Goal: Information Seeking & Learning: Learn about a topic

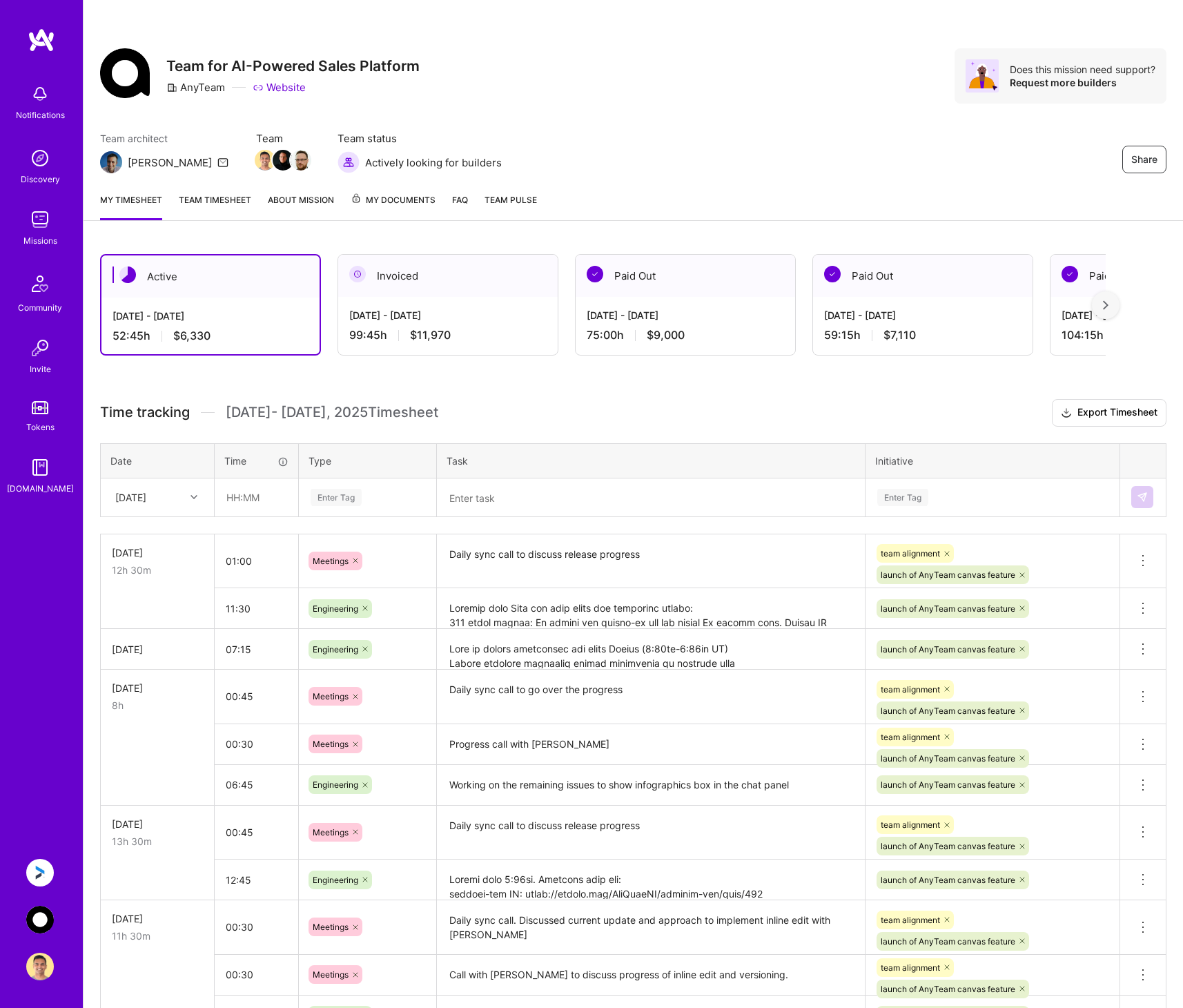
click at [50, 228] on img at bounding box center [40, 219] width 27 height 27
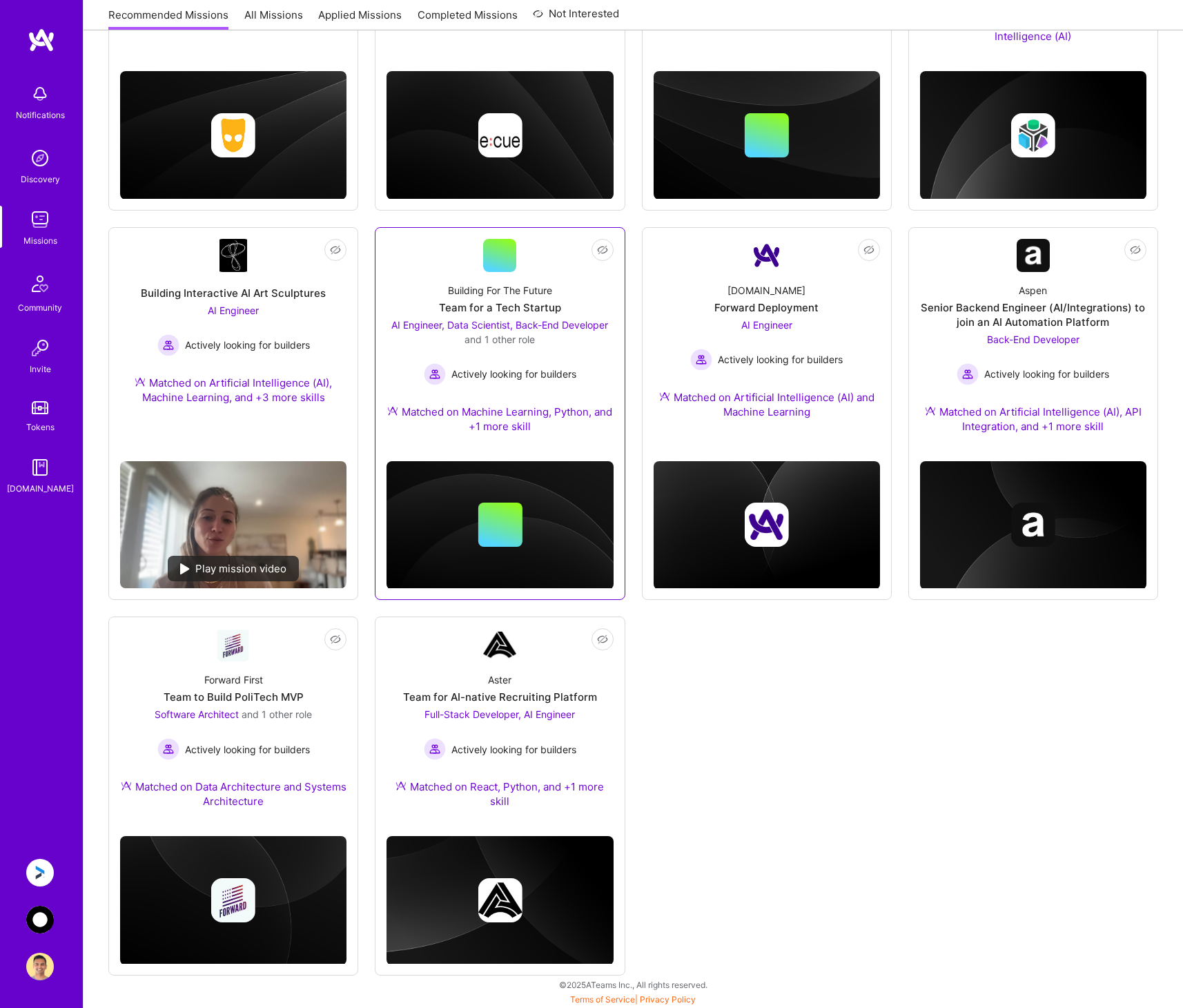
scroll to position [397, 0]
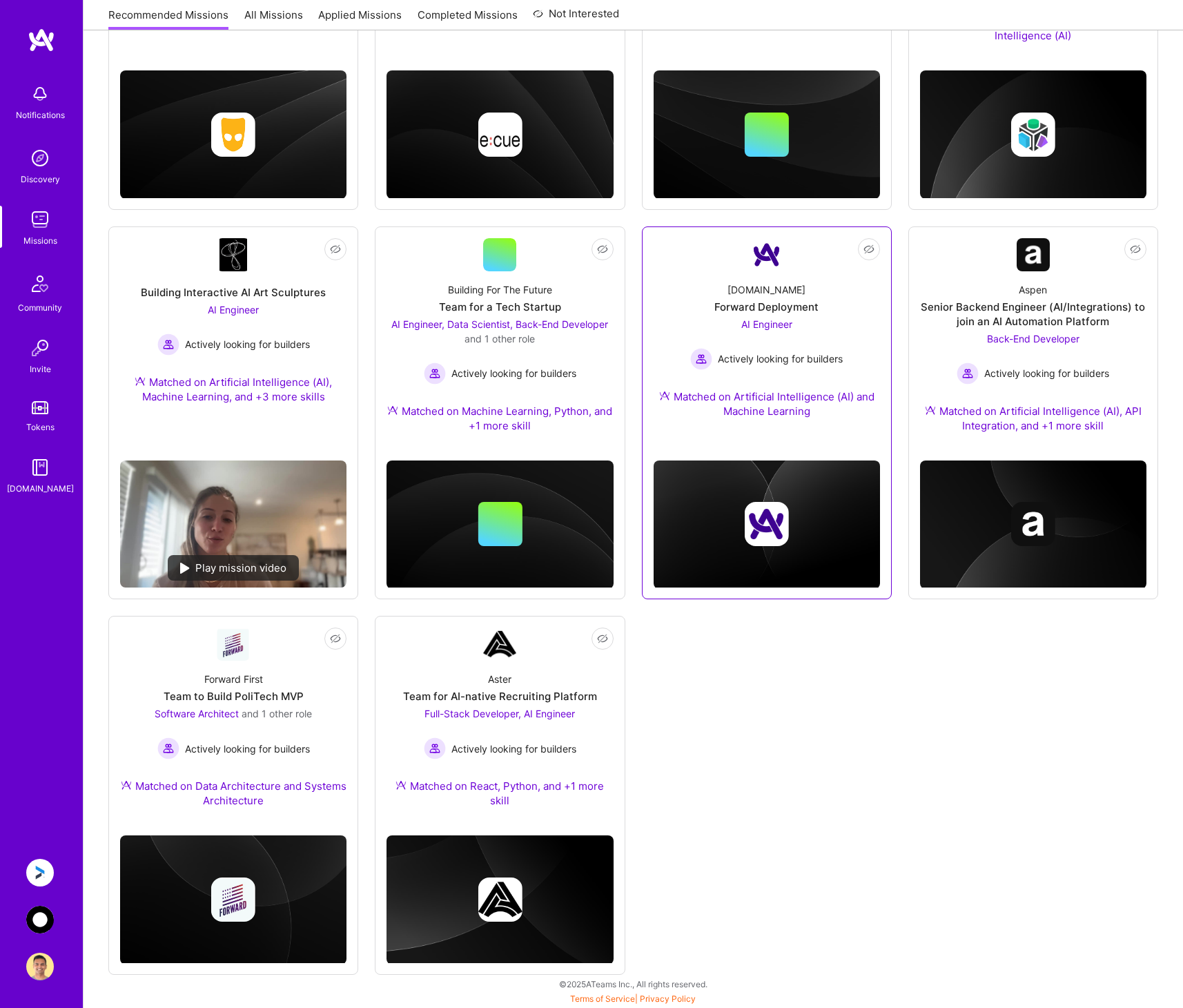
click at [782, 437] on div "Not Interested [DOMAIN_NAME] Forward Deployment AI Engineer Actively looking fo…" at bounding box center [767, 413] width 250 height 373
click at [767, 304] on div "Forward Deployment" at bounding box center [767, 306] width 105 height 14
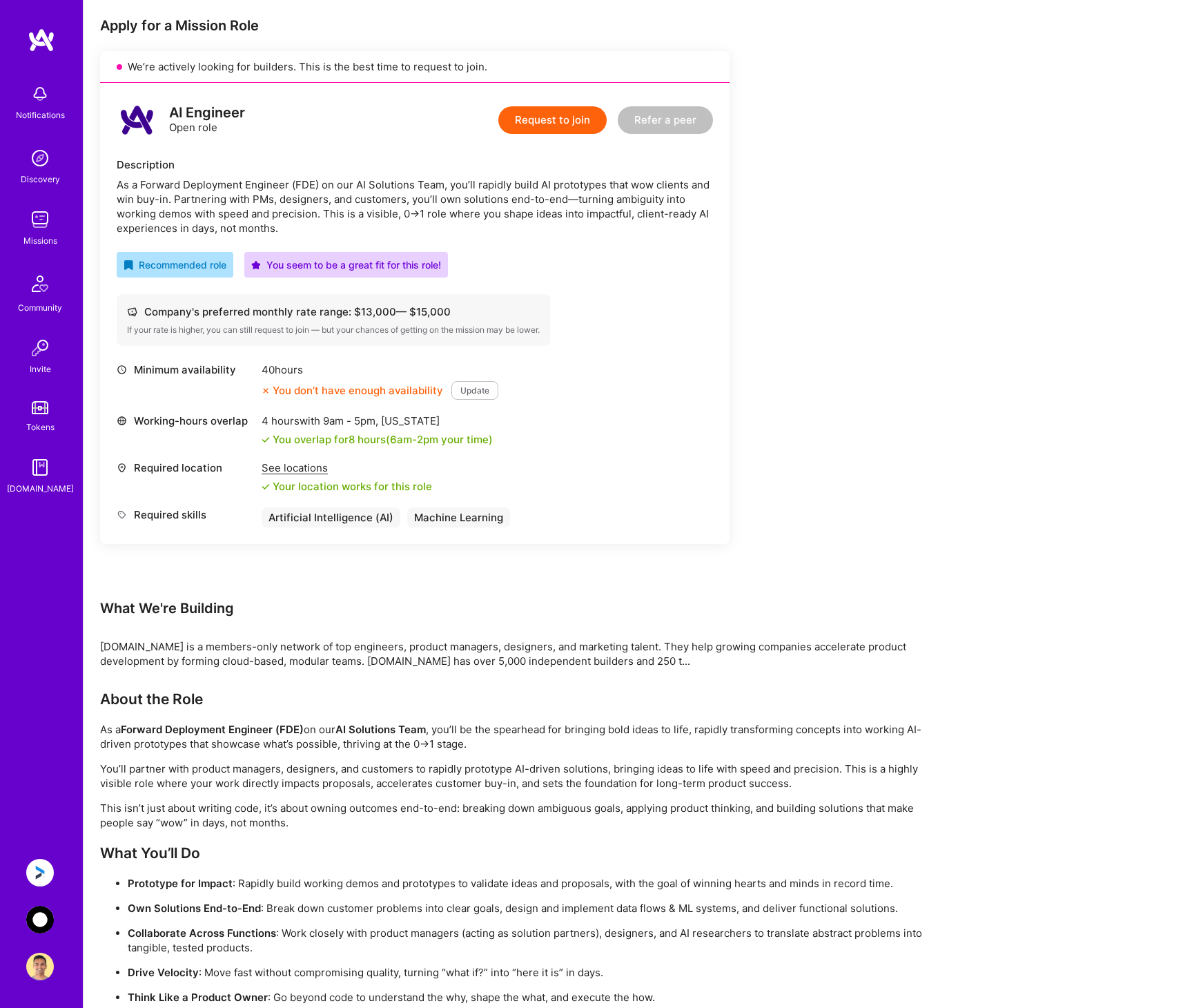
scroll to position [276, 0]
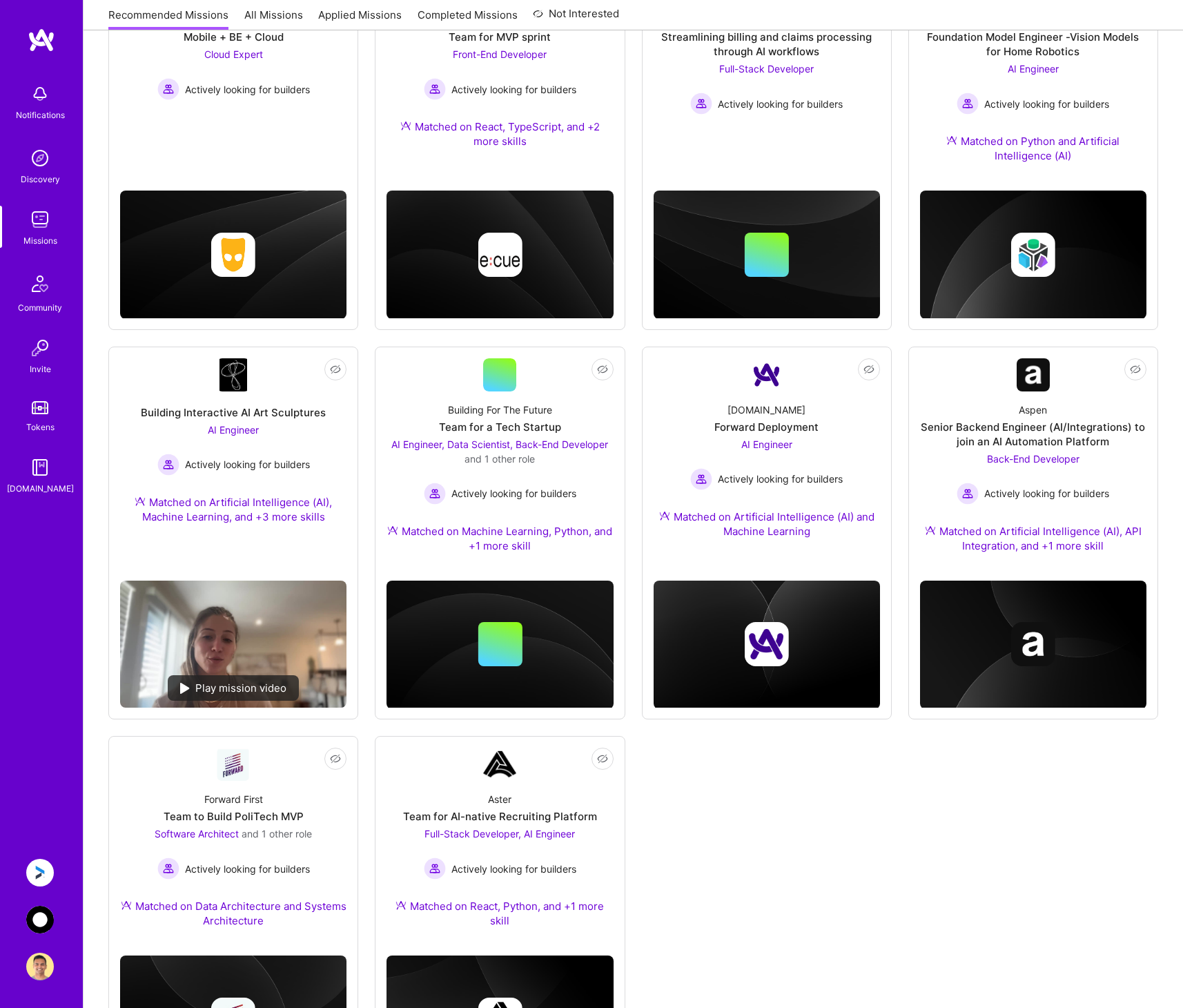
scroll to position [397, 0]
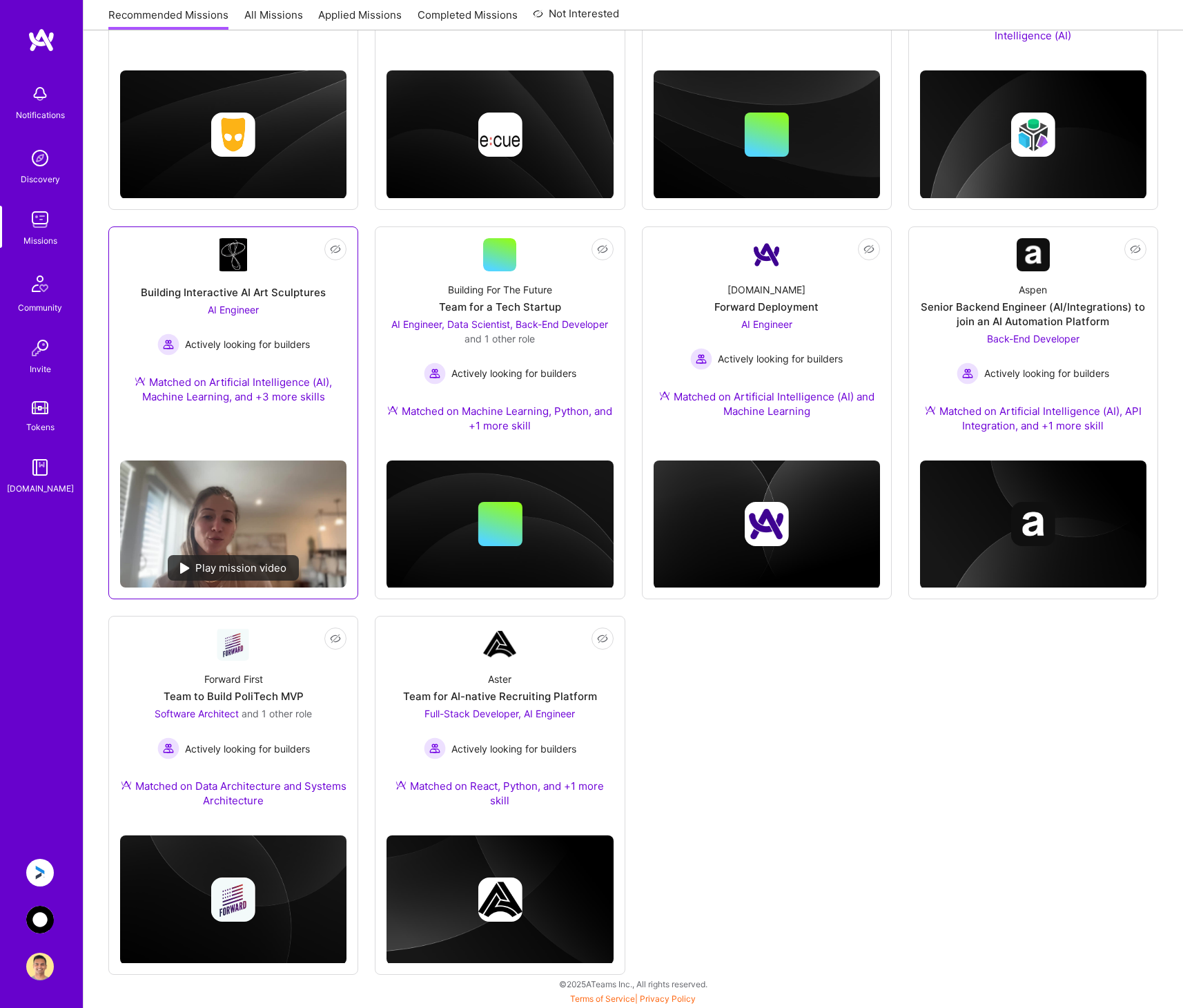
click at [282, 436] on link "Not Interested Building Interactive AI Art Sculptures AI Engineer Actively look…" at bounding box center [233, 343] width 226 height 212
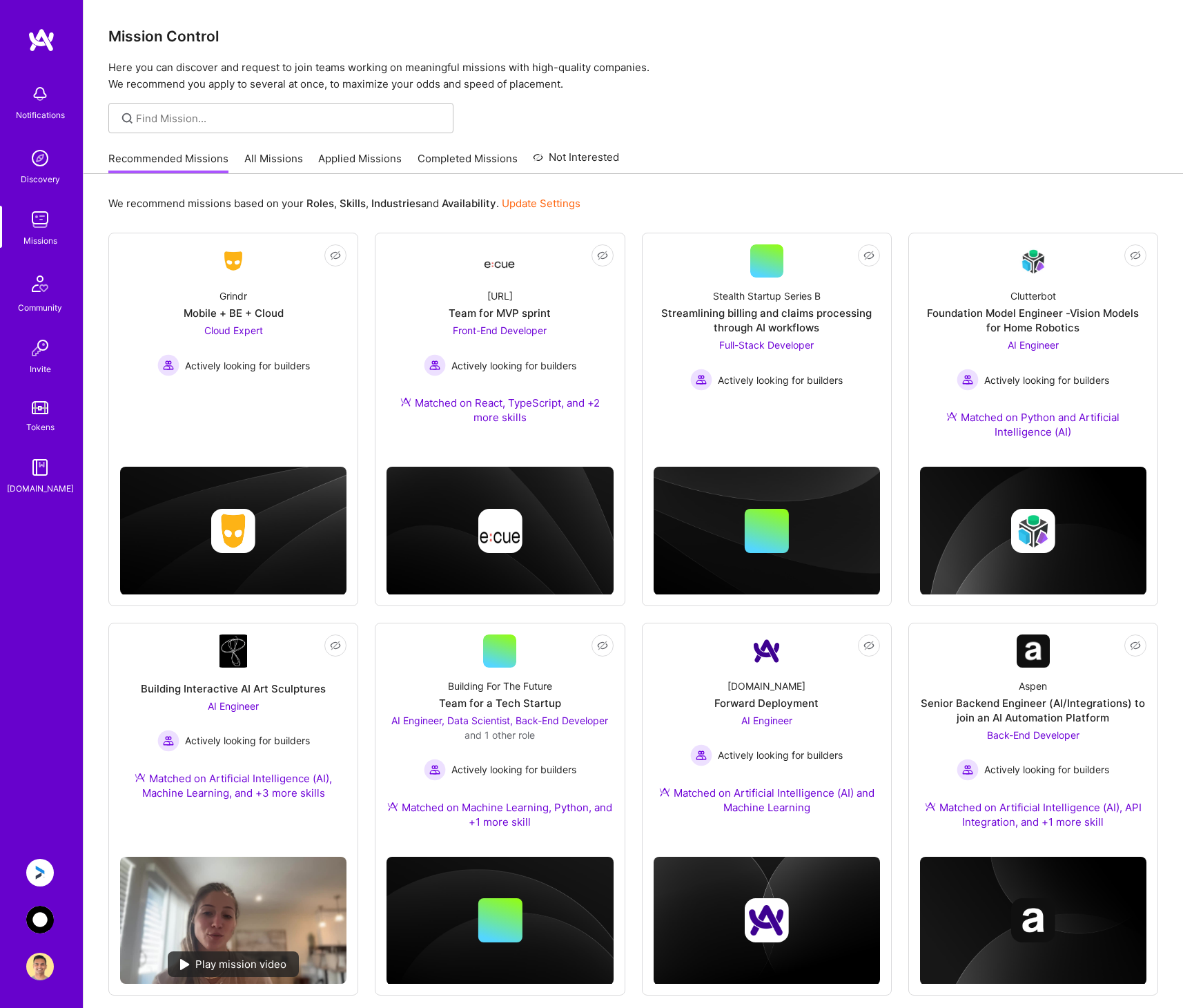
scroll to position [397, 0]
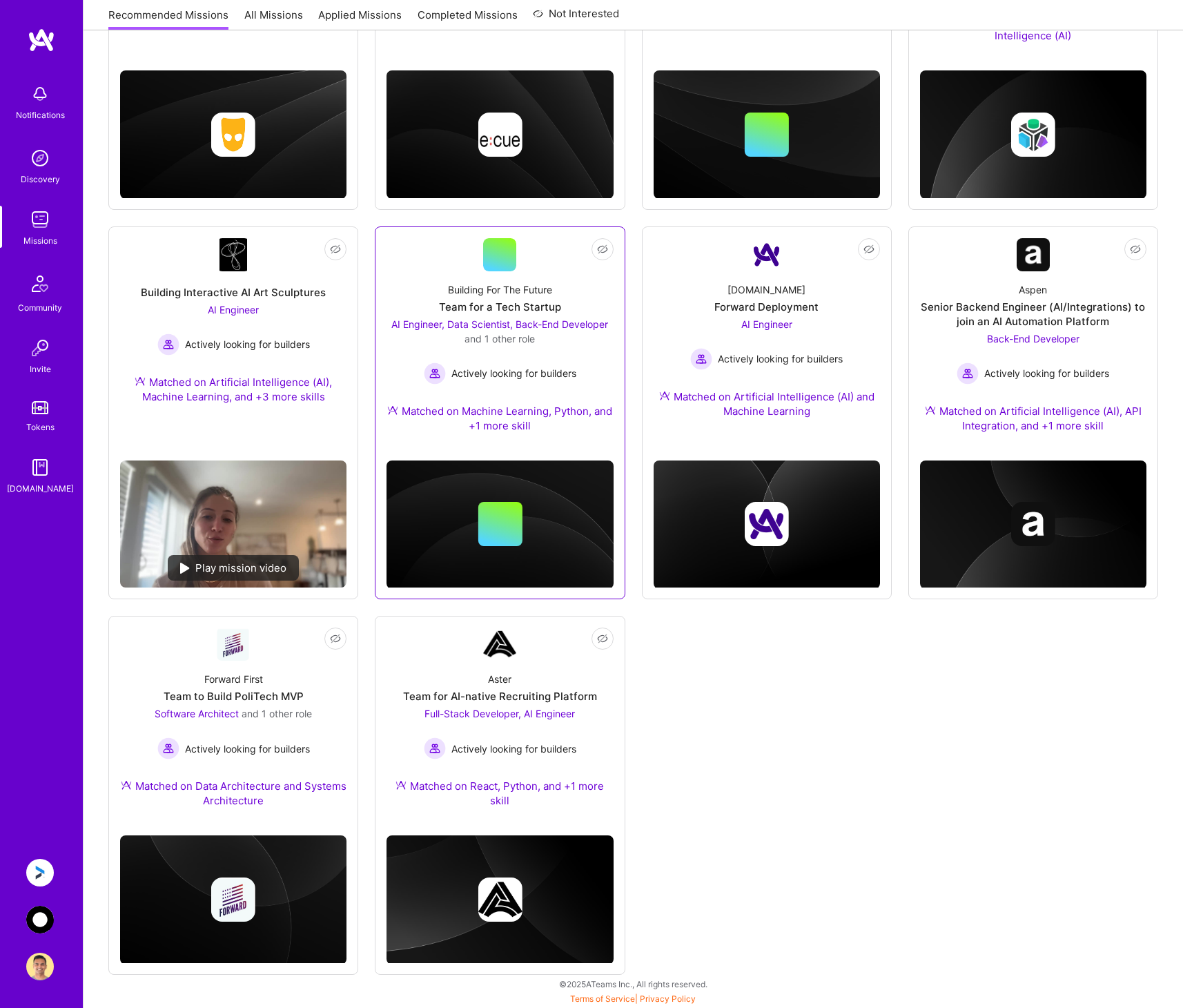
click at [513, 417] on div "Matched on Machine Learning, Python, and +1 more skill" at bounding box center [499, 418] width 226 height 29
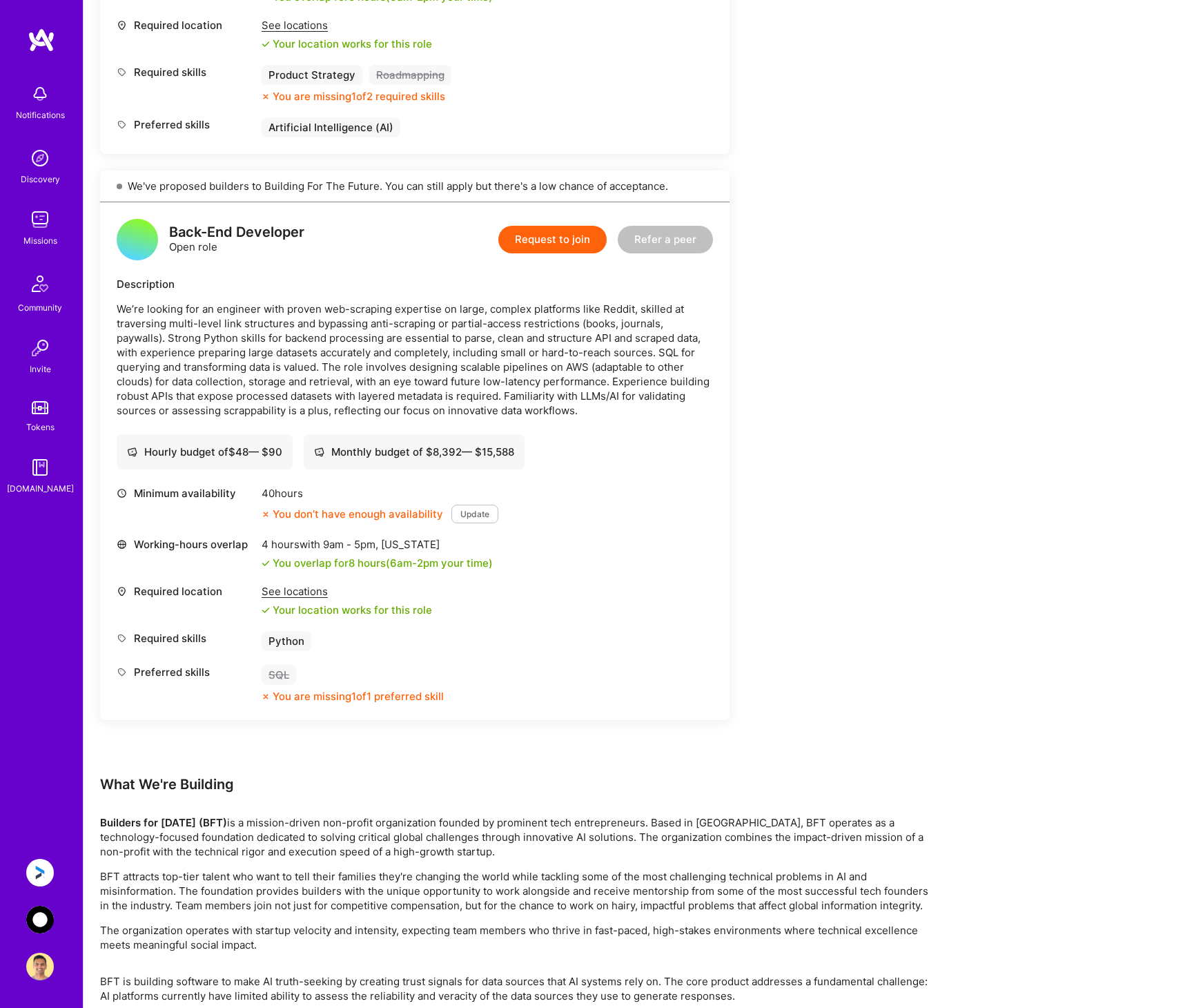
scroll to position [1458, 0]
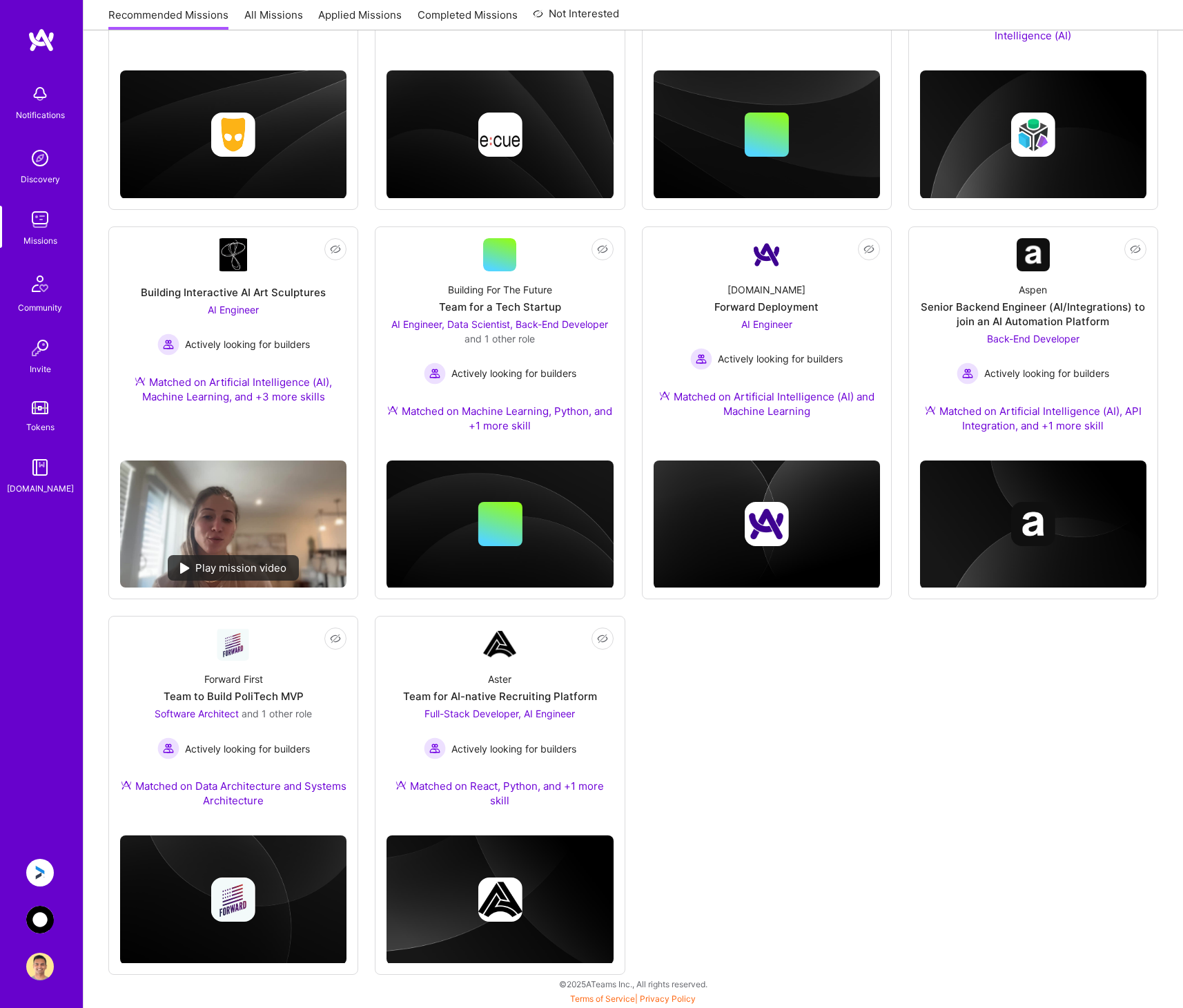
scroll to position [397, 0]
click at [1065, 387] on div "Aspen Senior Backend Engineer (AI/Integrations) to join an AI Automation Platfo…" at bounding box center [1033, 360] width 226 height 178
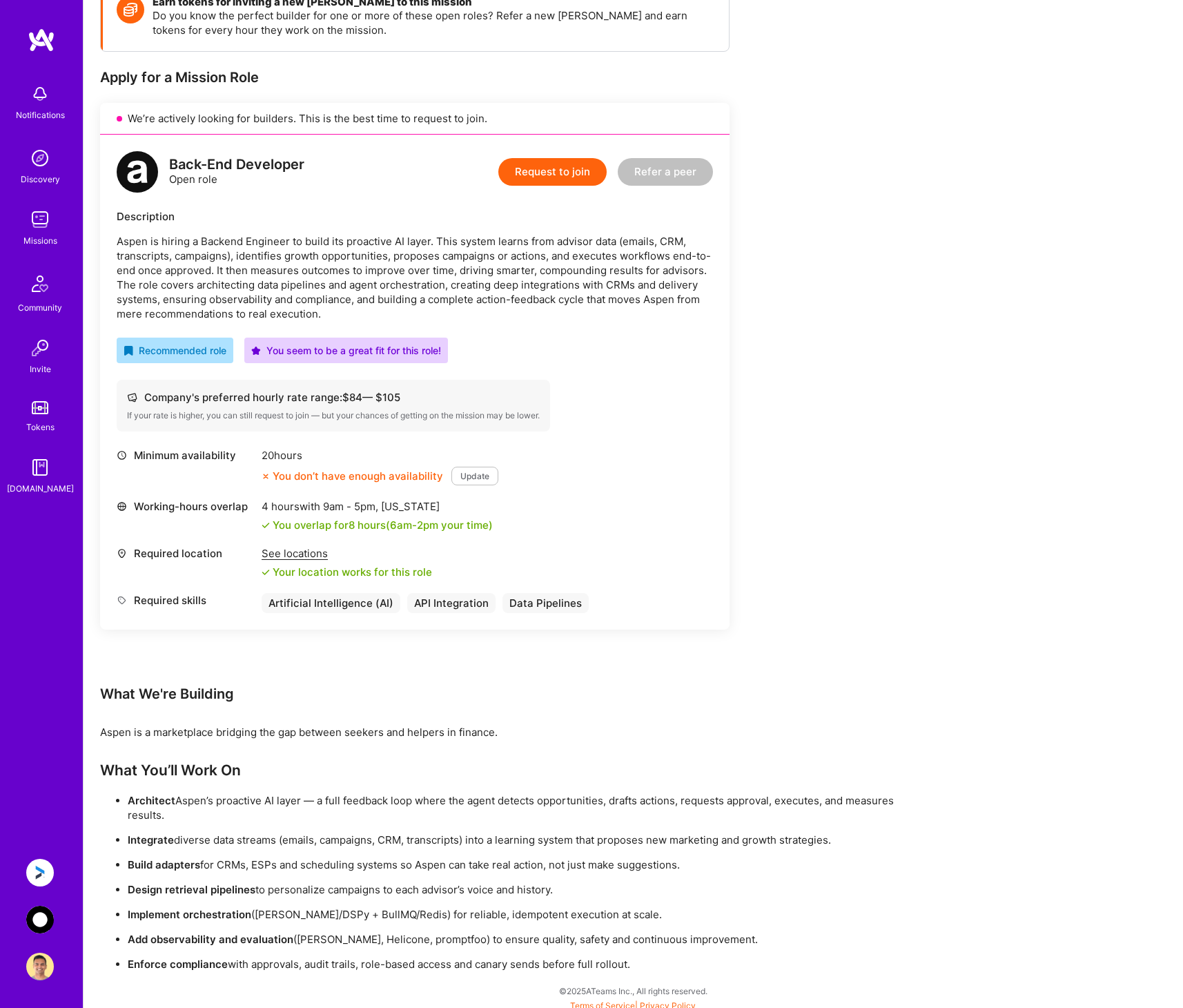
scroll to position [227, 0]
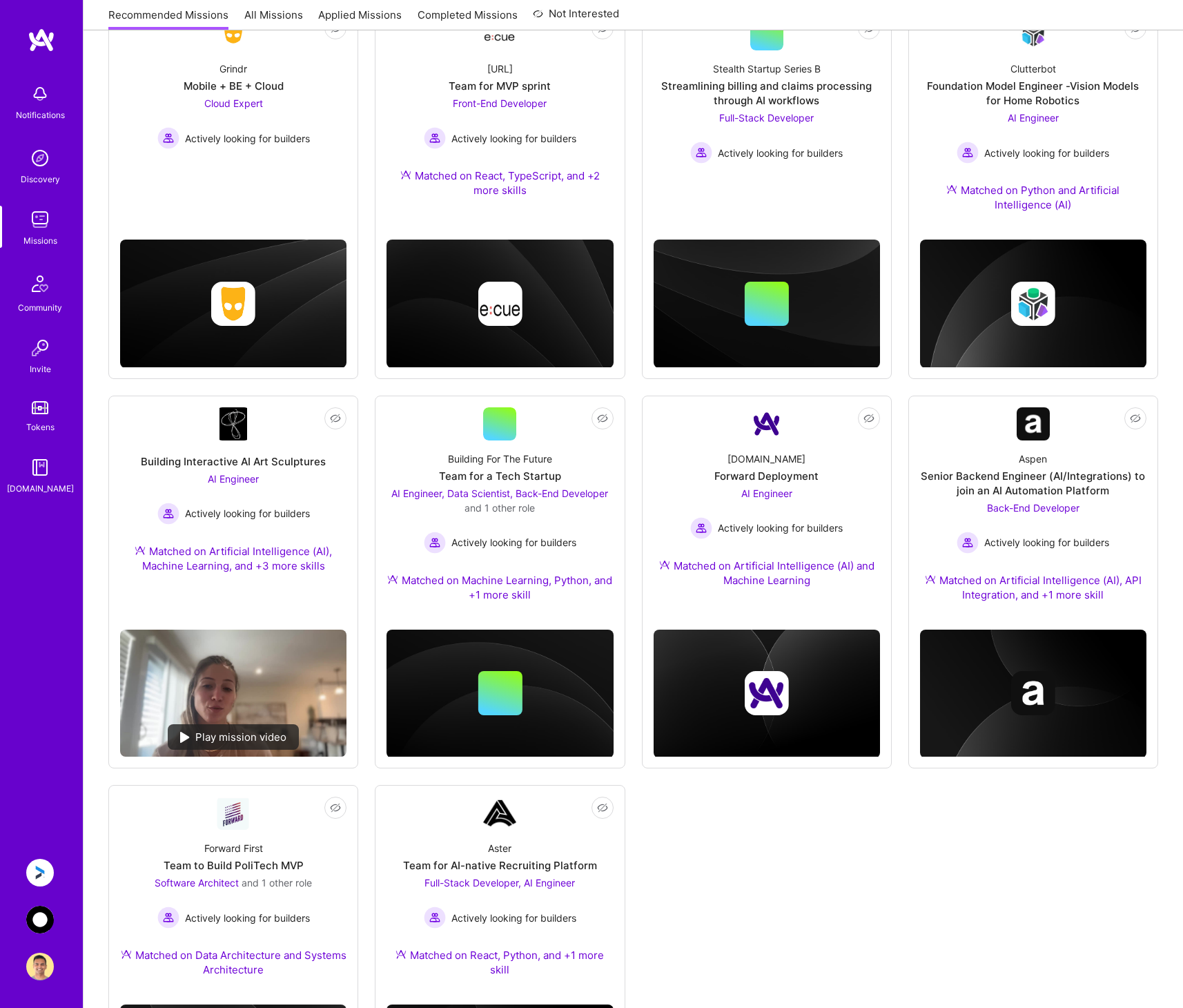
scroll to position [397, 0]
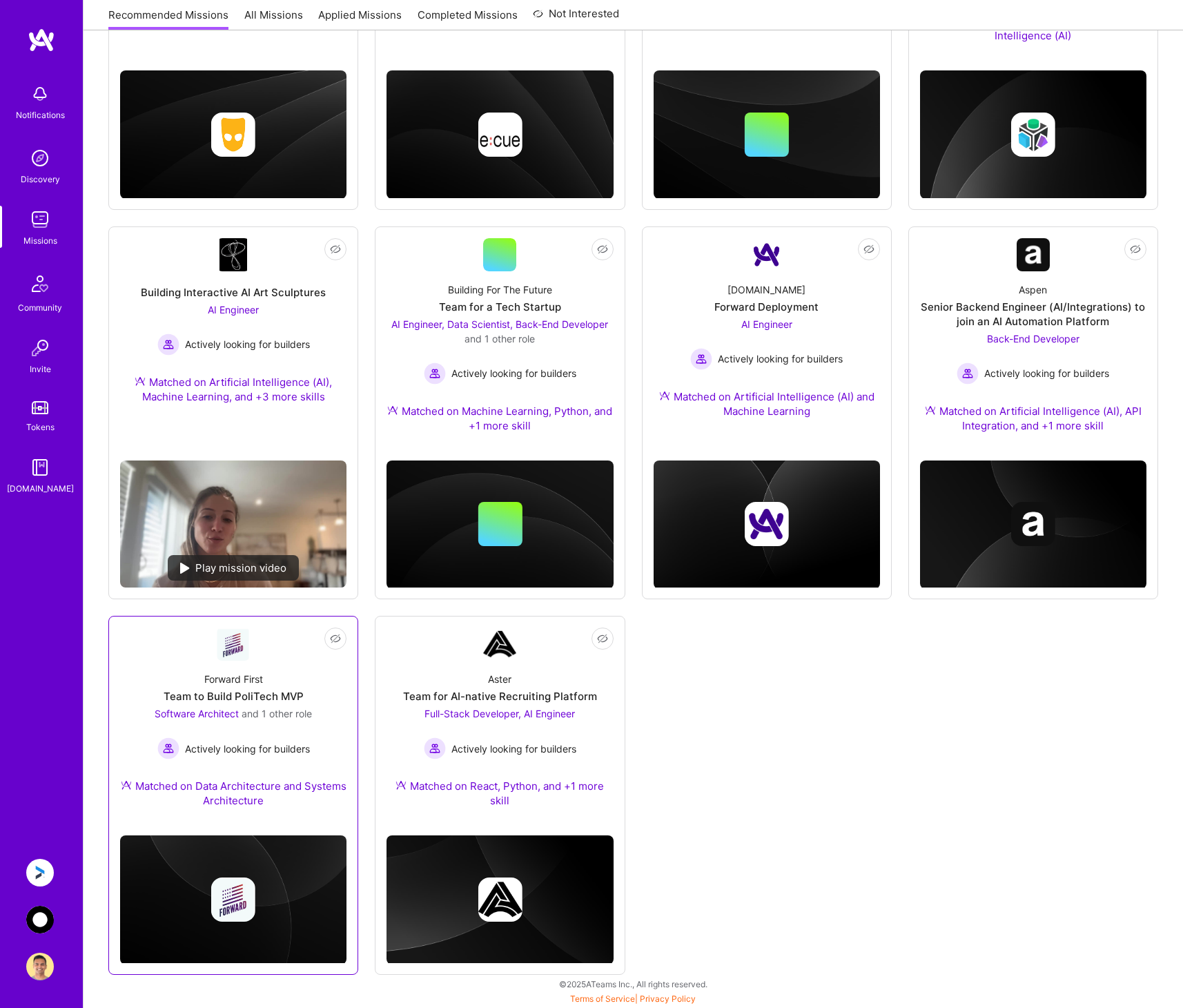
click at [297, 676] on div "Forward First Team to Build PoliTech MVP Software Architect and 1 other role Ac…" at bounding box center [233, 742] width 226 height 163
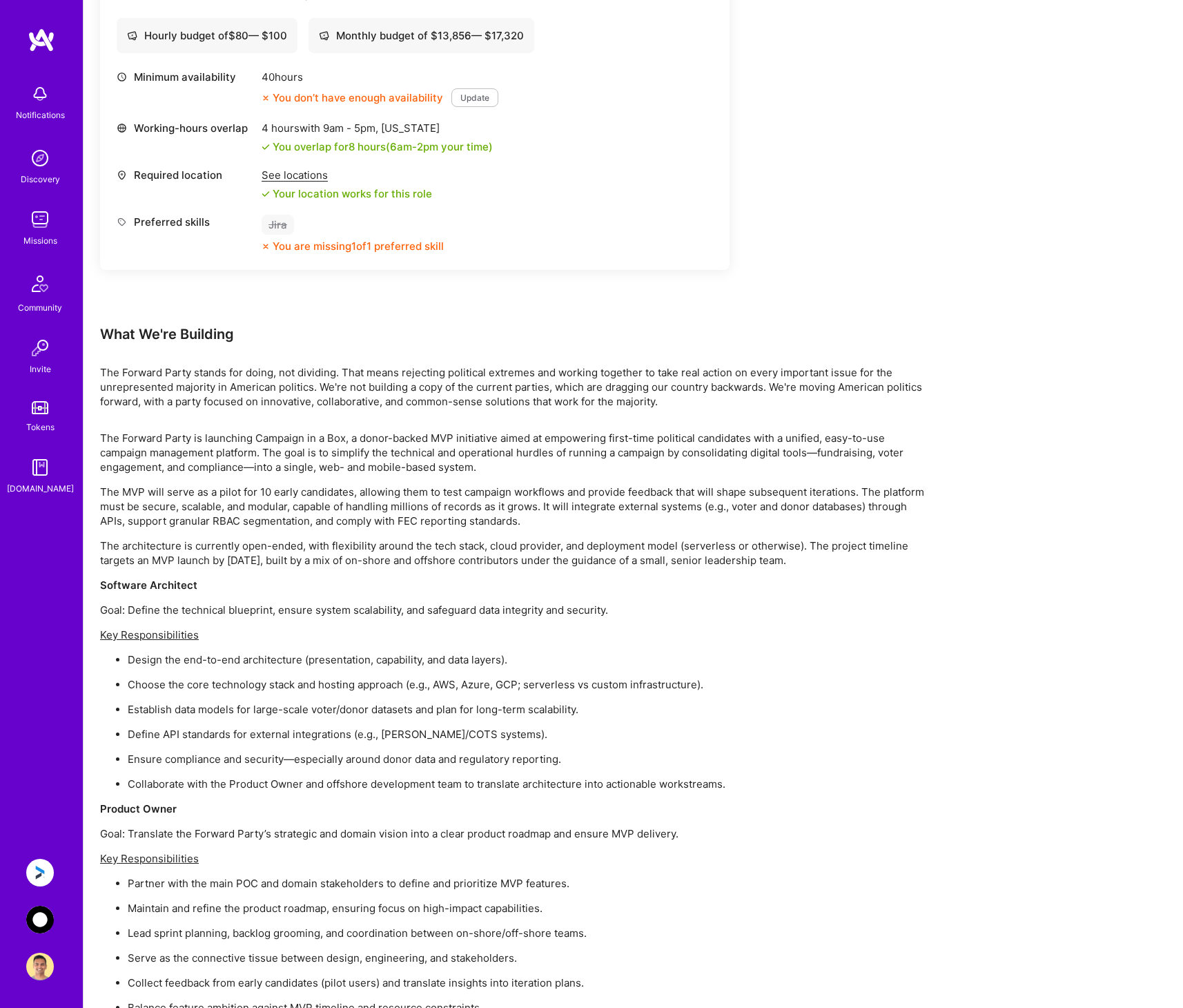
scroll to position [1066, 0]
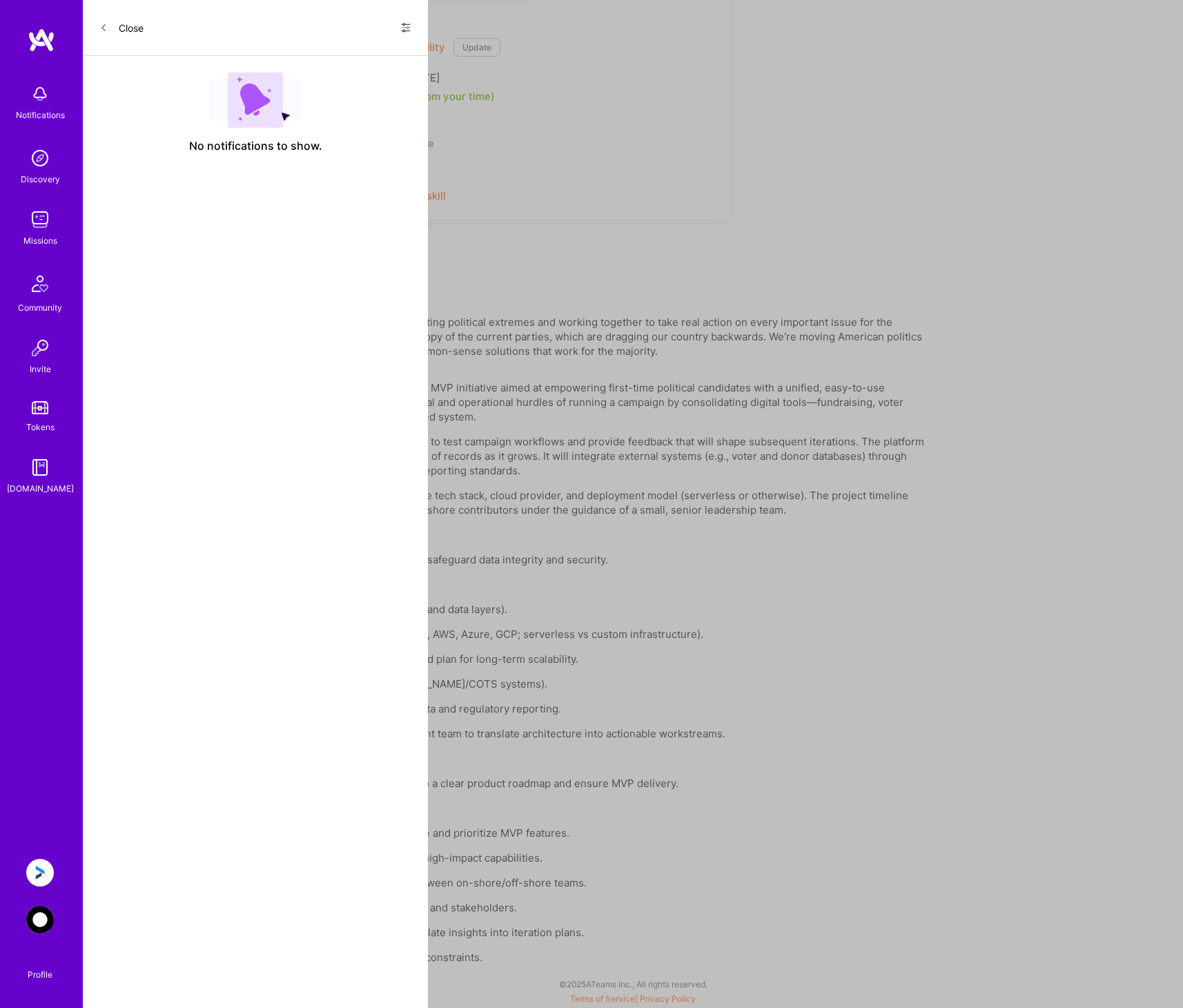
scroll to position [397, 0]
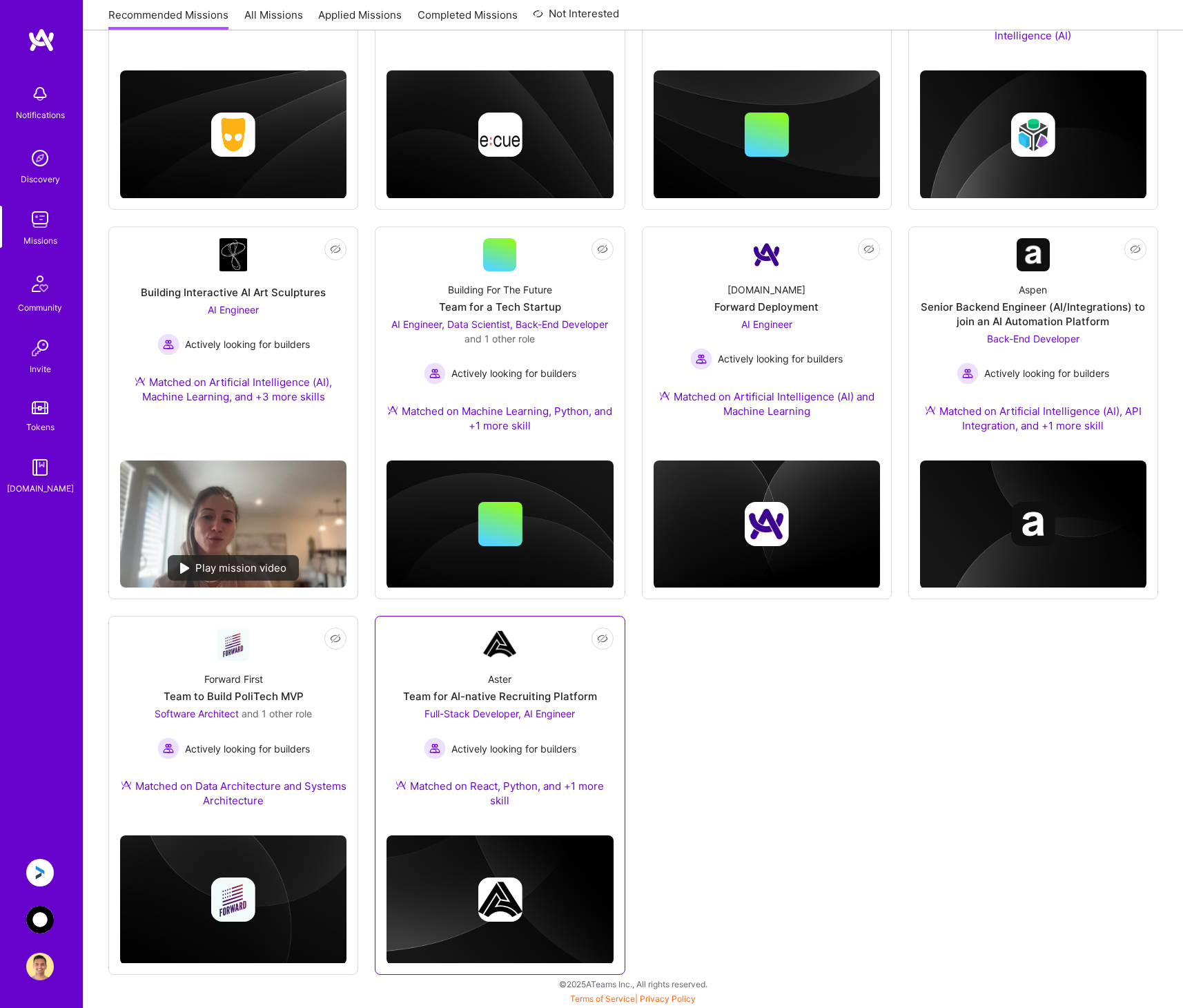
click at [549, 767] on div "Aster Team for AI-native Recruiting Platform Full-Stack Developer, AI Engineer …" at bounding box center [499, 742] width 226 height 163
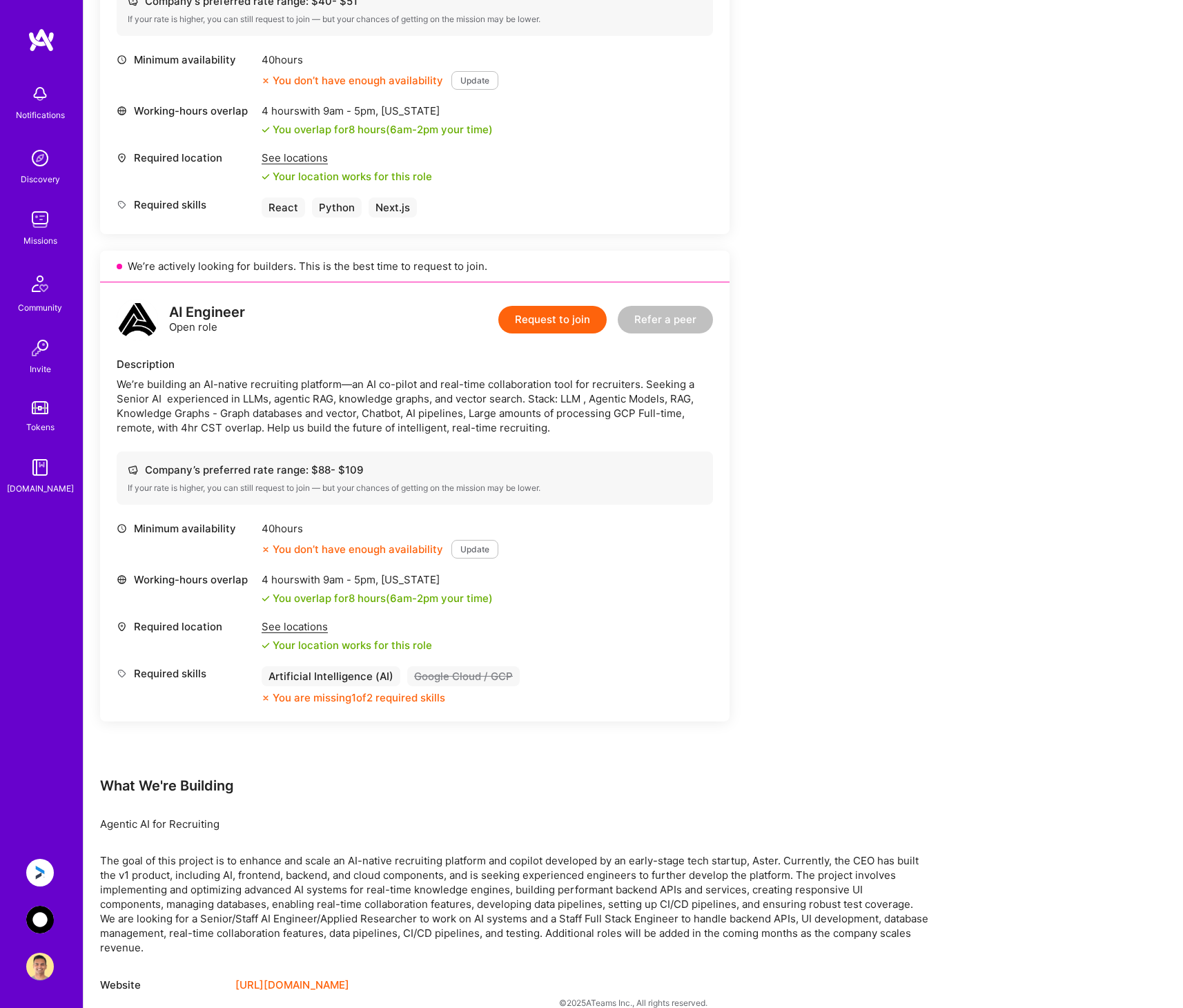
scroll to position [573, 0]
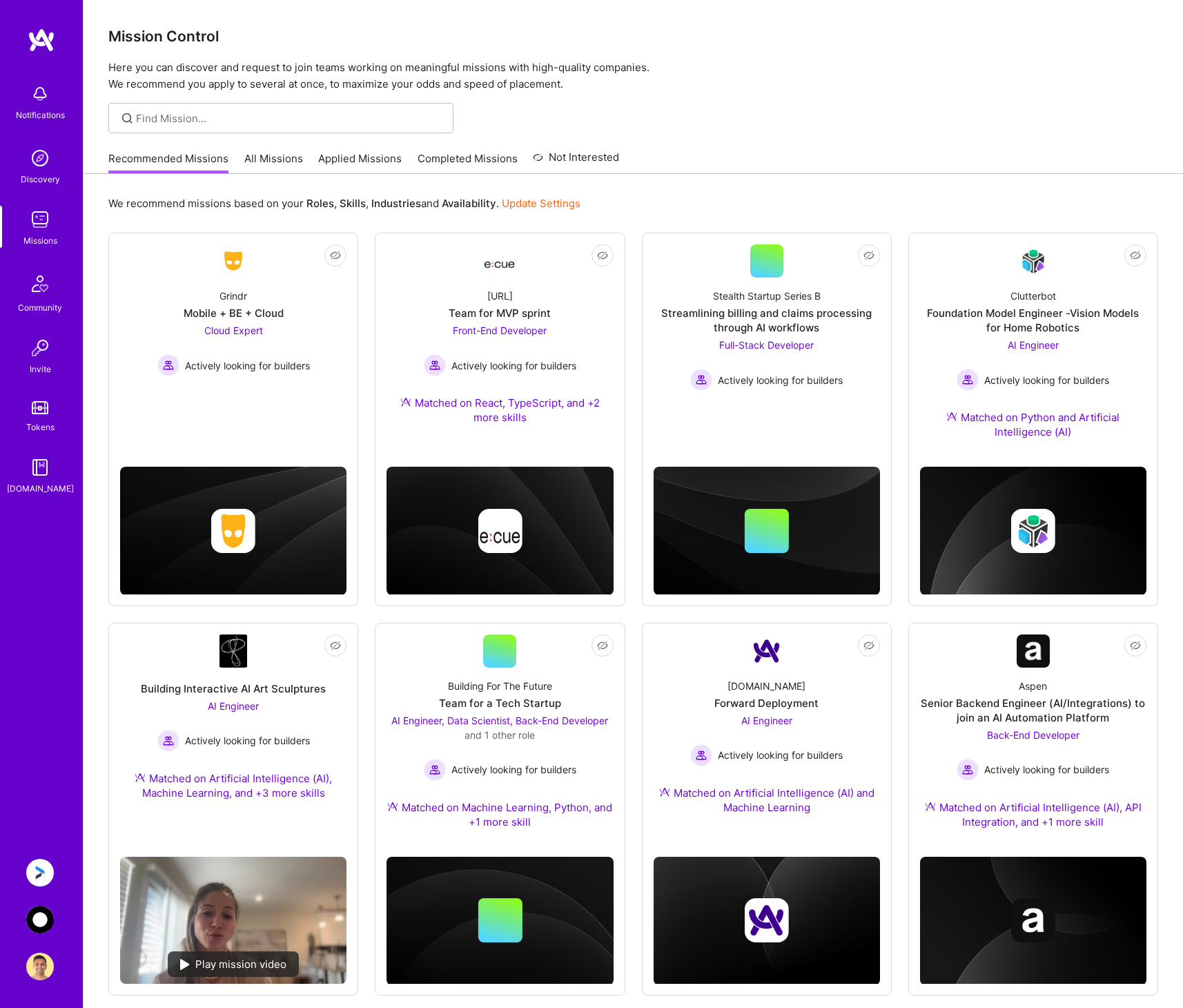
click at [274, 160] on link "All Missions" at bounding box center [274, 162] width 59 height 22
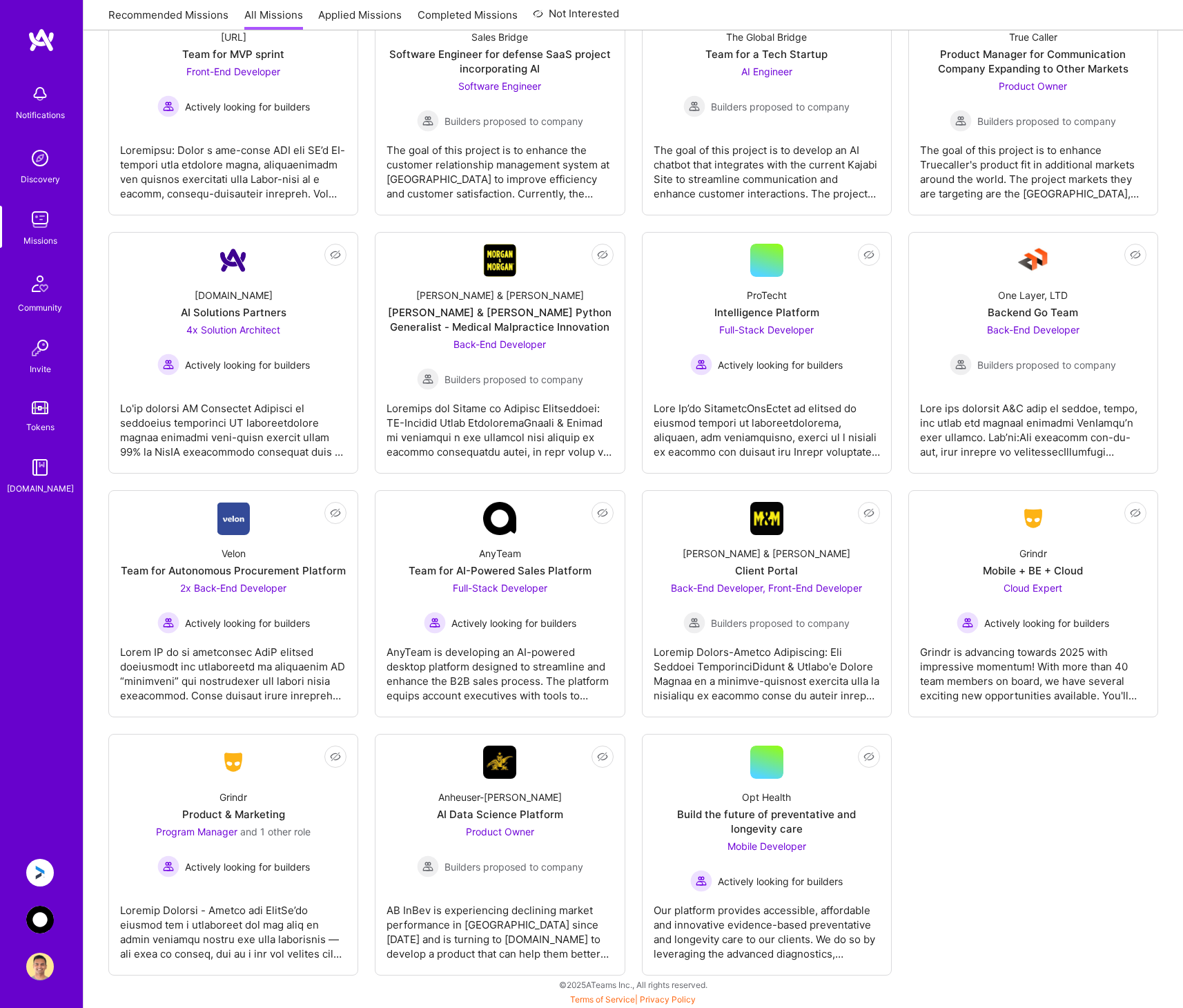
scroll to position [2611, 0]
click at [587, 594] on div "AnyTeam Team for AI-Powered Sales Platform Full-Stack Developer Actively lookin…" at bounding box center [499, 583] width 226 height 99
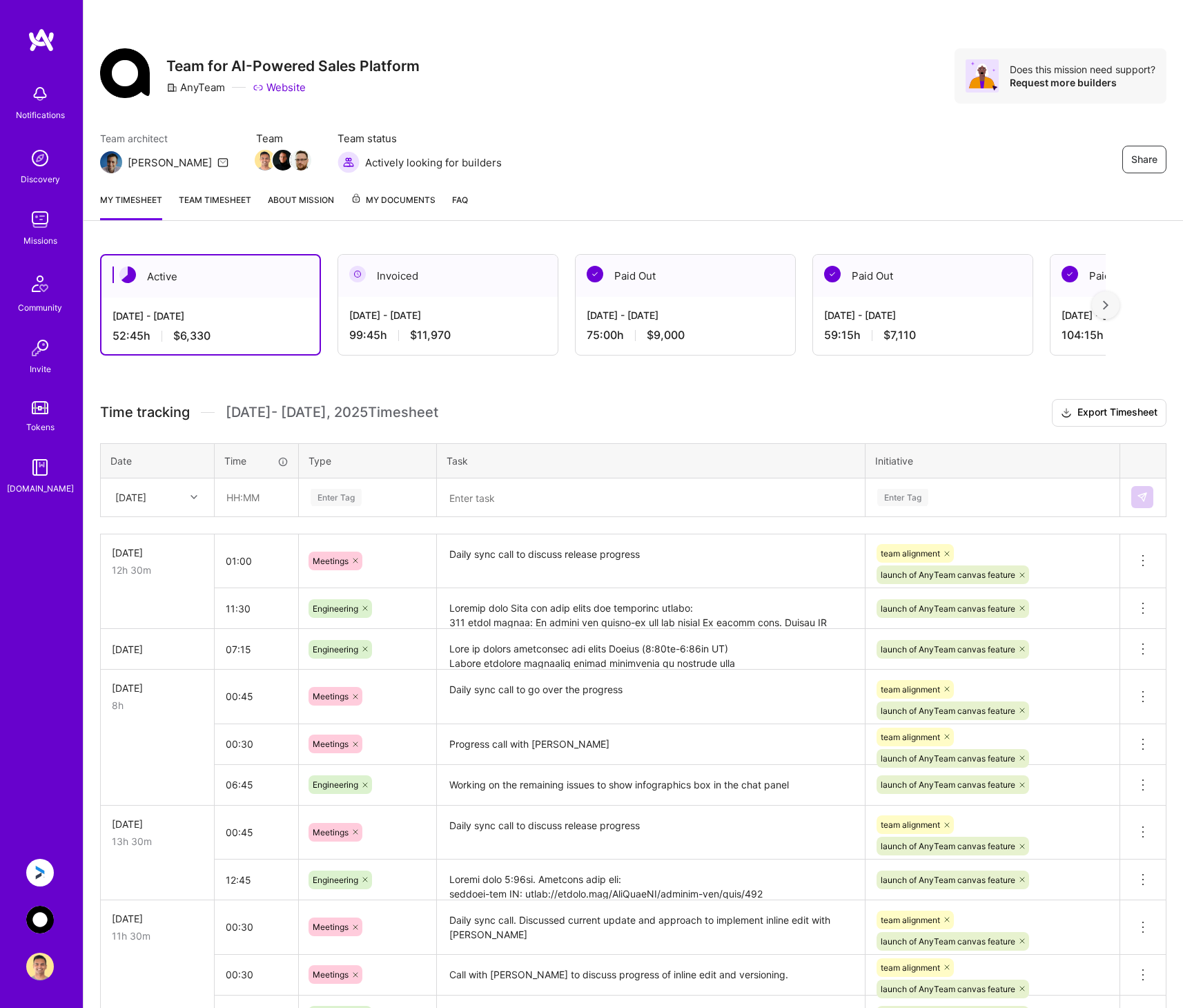
click at [321, 377] on div "Active [DATE] - [DATE] 52:45 h $6,330 Invoiced [DATE] - [DATE] 99:45 h $11,970 …" at bounding box center [633, 689] width 1099 height 903
